Goal: Task Accomplishment & Management: Use online tool/utility

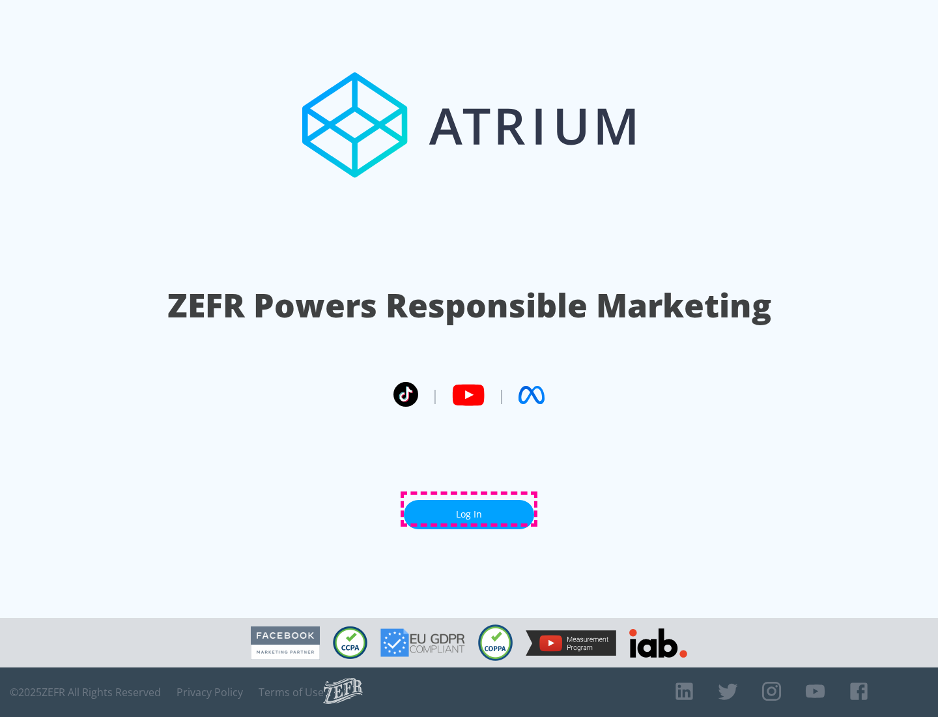
click at [469, 509] on link "Log In" at bounding box center [469, 514] width 130 height 29
